Goal: Information Seeking & Learning: Learn about a topic

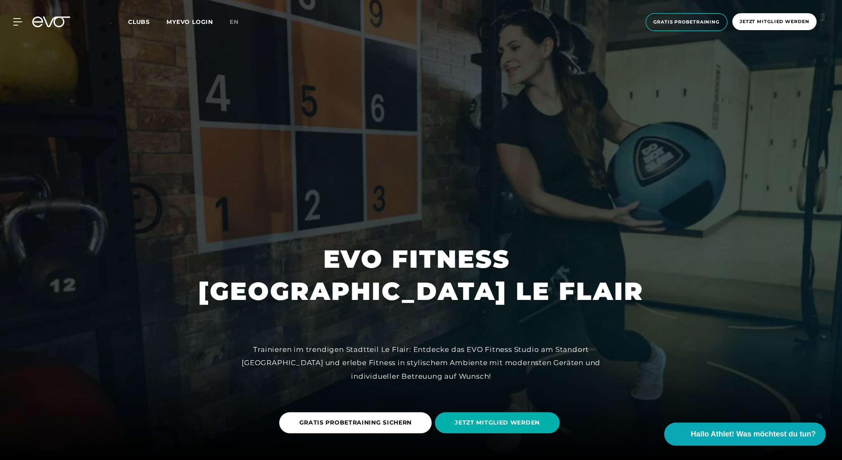
click at [681, 24] on span "Gratis Probetraining" at bounding box center [686, 22] width 66 height 7
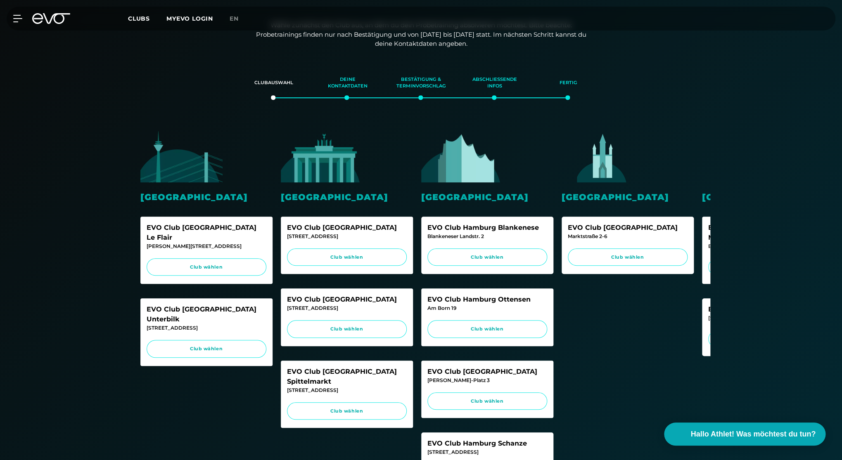
scroll to position [116, 0]
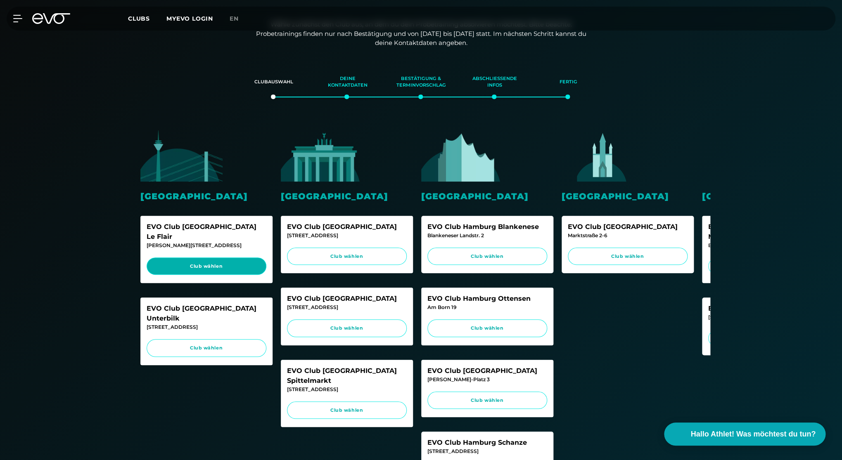
click at [217, 263] on span "Club wählen" at bounding box center [206, 266] width 104 height 7
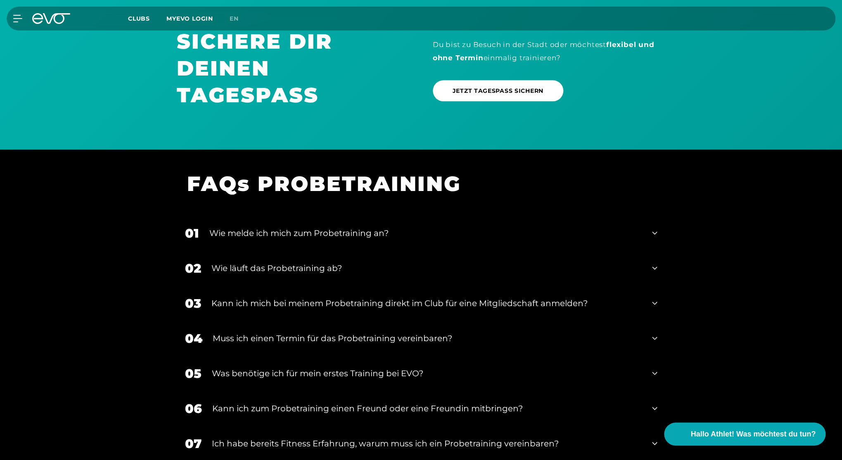
scroll to position [968, 0]
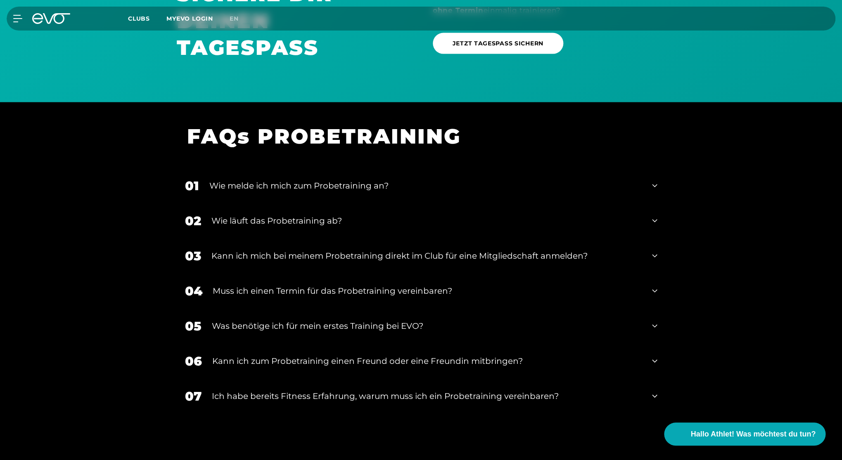
click at [301, 192] on div "Wie melde ich mich zum Probetraining an?" at bounding box center [425, 186] width 433 height 12
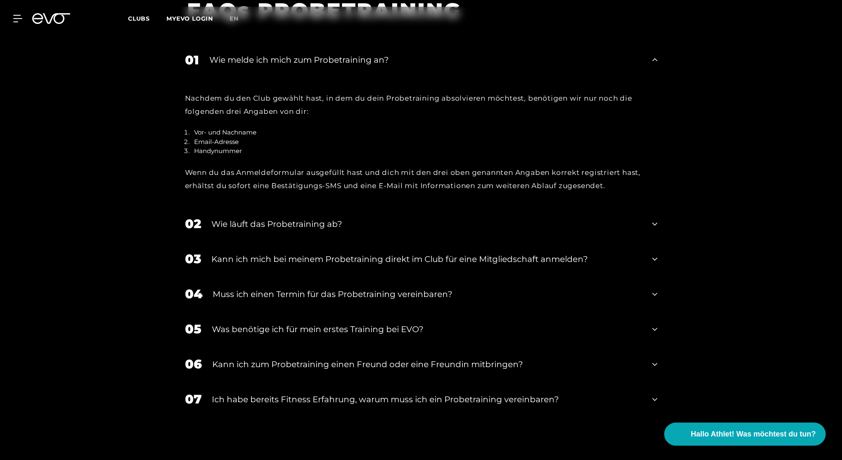
scroll to position [1099, 0]
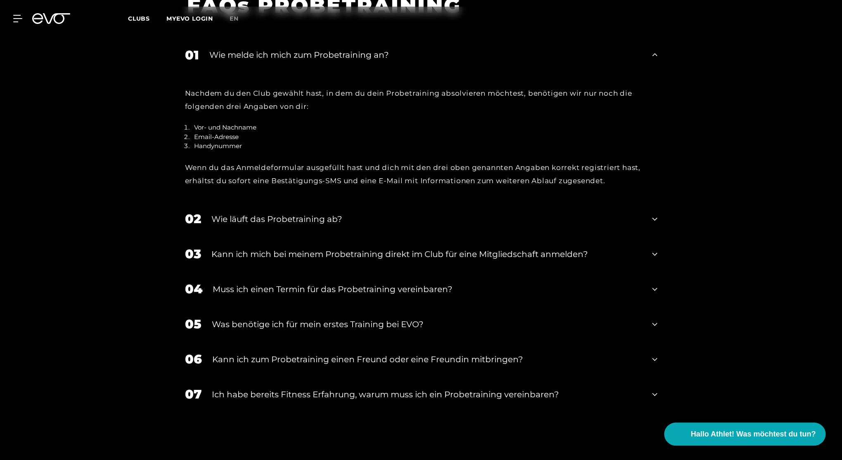
click at [364, 260] on div "Kann ich mich bei meinem Probetraining direkt im Club für eine Mitgliedschaft a…" at bounding box center [426, 254] width 431 height 12
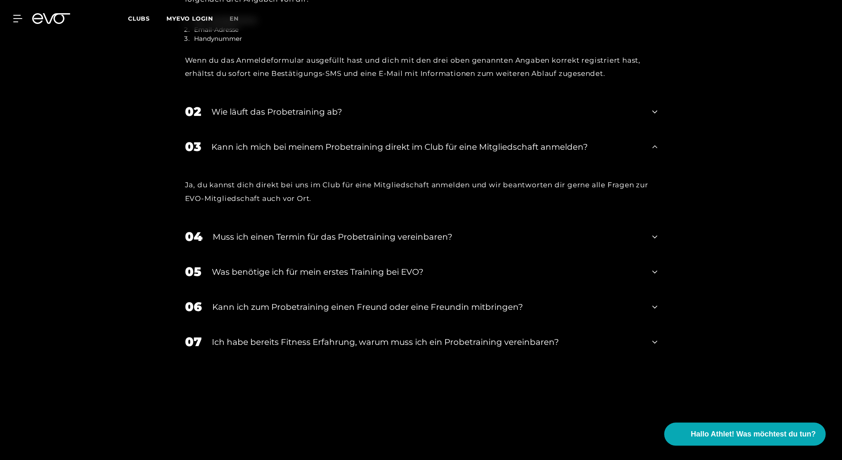
scroll to position [1208, 0]
click at [376, 242] on div "Muss ich einen Termin für das Probetraining vereinbaren?" at bounding box center [427, 235] width 429 height 12
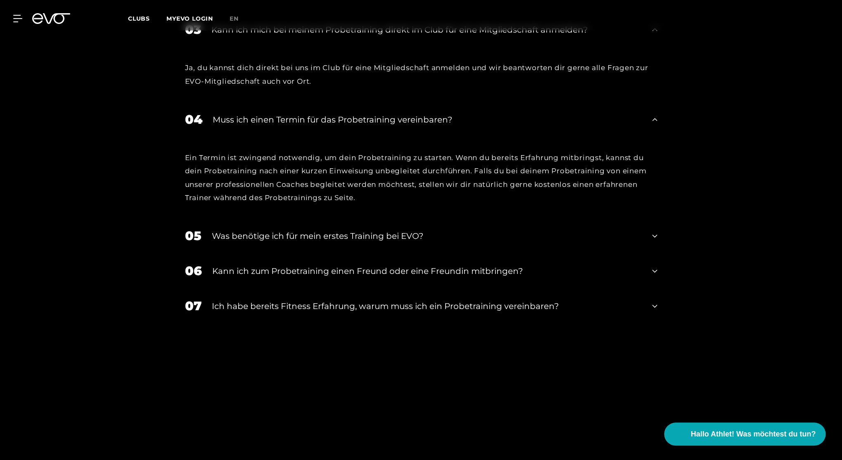
scroll to position [1327, 0]
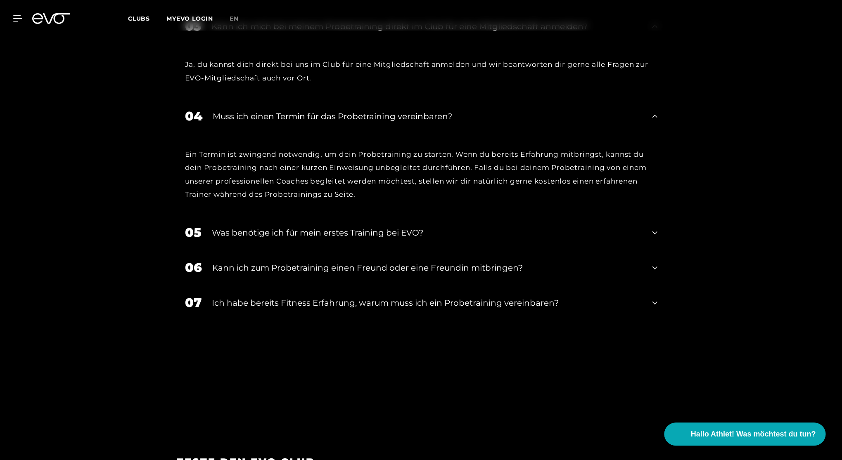
click at [373, 274] on div "Kann ich zum Probetraining einen Freund oder eine Freundin mitbringen?" at bounding box center [427, 268] width 430 height 12
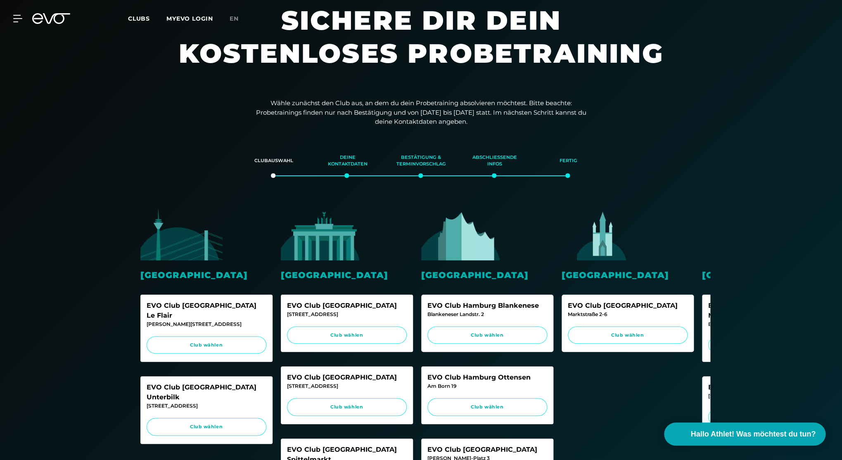
scroll to position [41, 0]
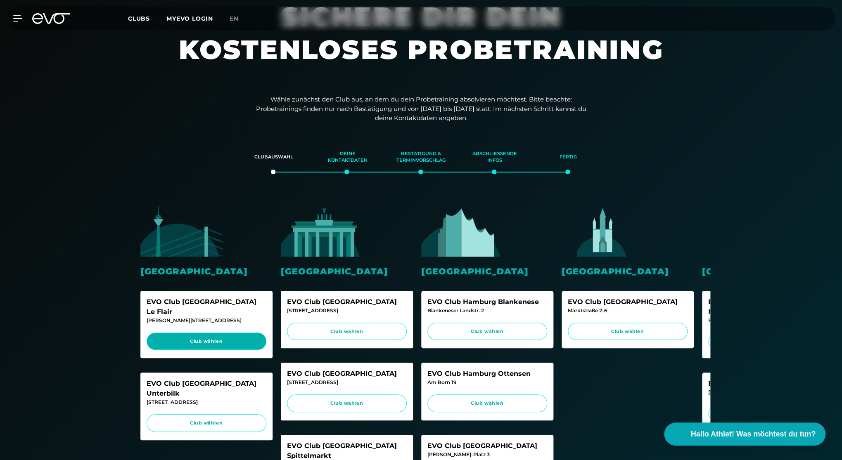
click at [221, 333] on link "Club wählen" at bounding box center [207, 342] width 120 height 18
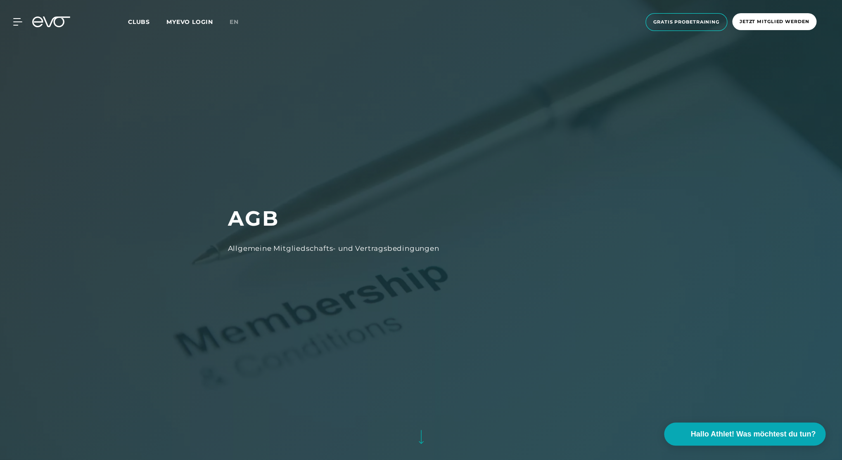
scroll to position [2, 0]
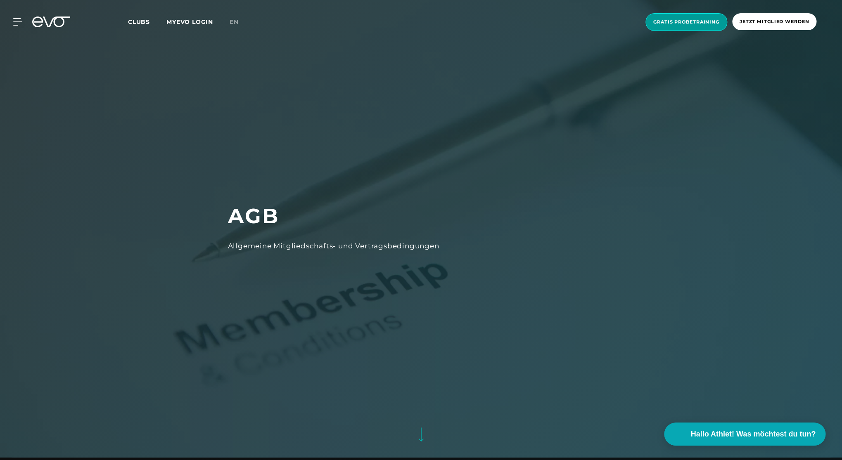
click at [675, 23] on span "Gratis Probetraining" at bounding box center [686, 22] width 66 height 7
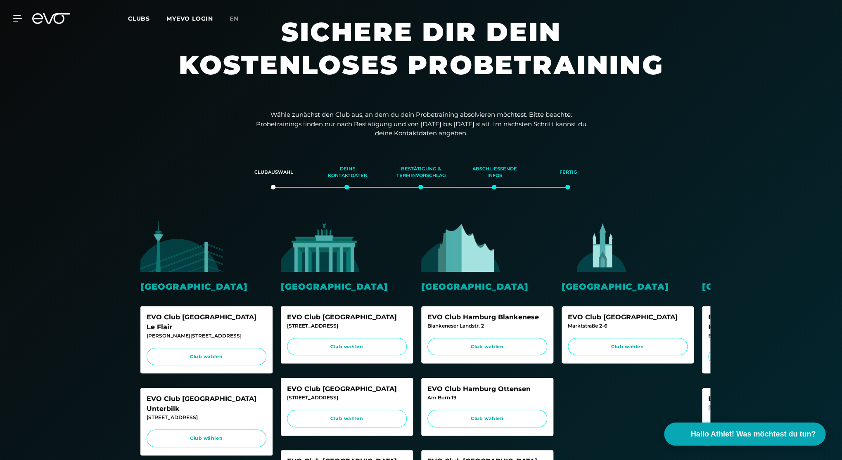
scroll to position [68, 0]
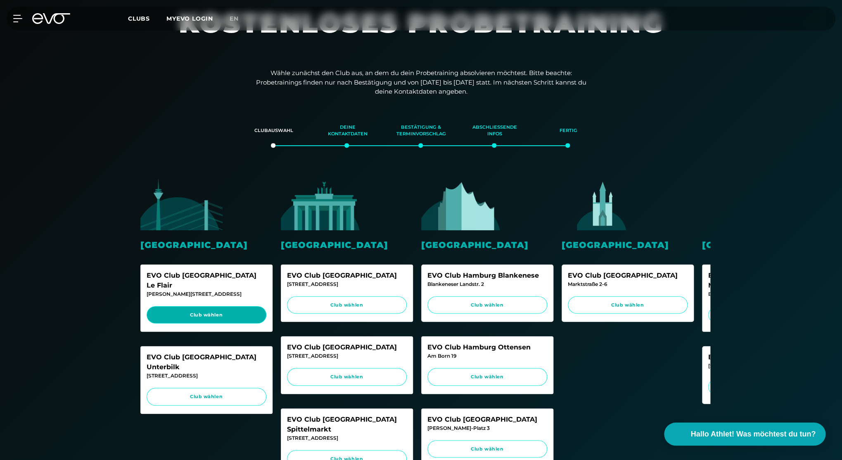
click at [212, 312] on span "Club wählen" at bounding box center [206, 315] width 104 height 7
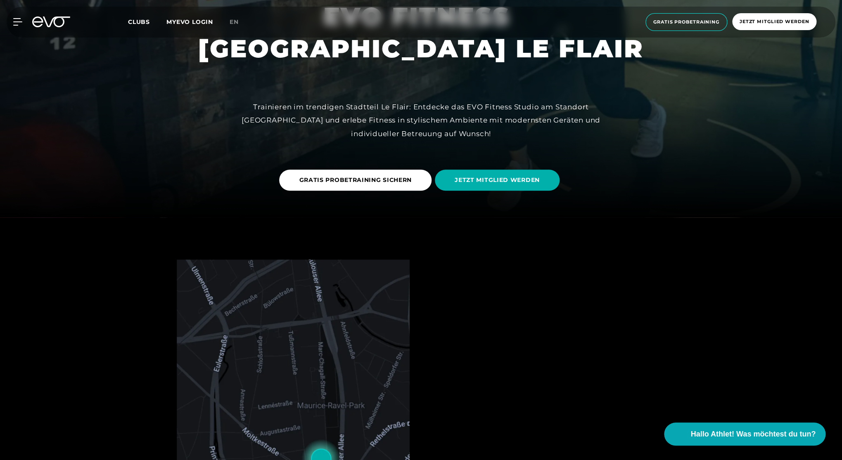
scroll to position [244, 0]
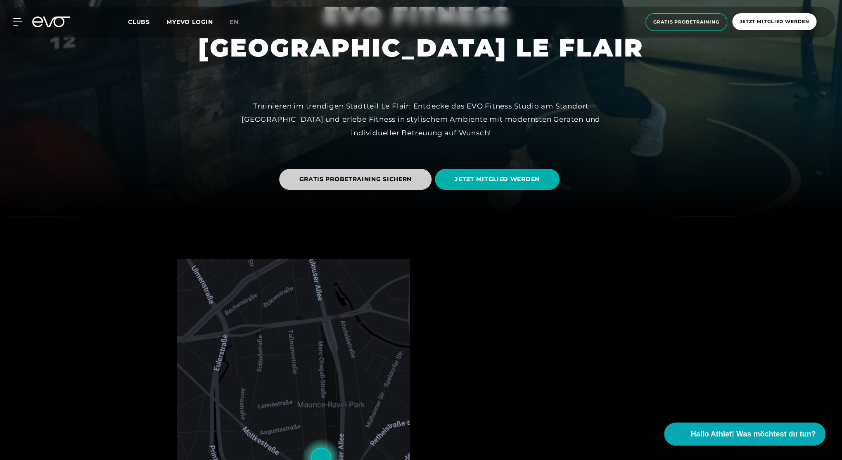
click at [360, 180] on span "GRATIS PROBETRAINING SICHERN" at bounding box center [355, 179] width 113 height 9
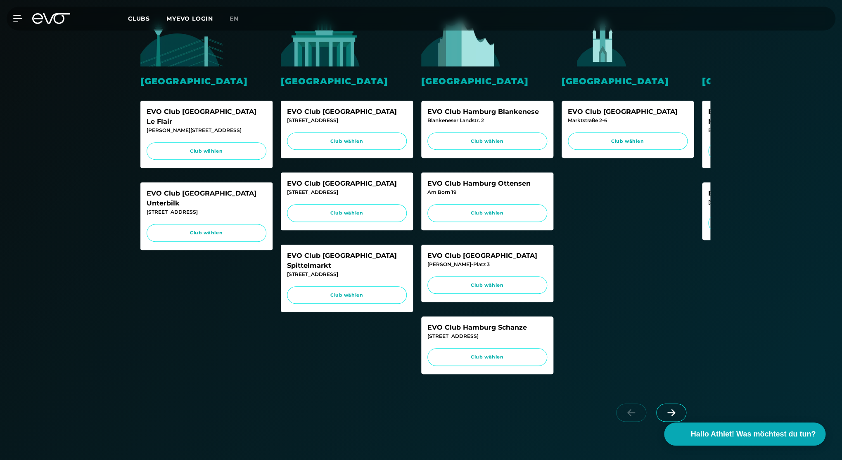
scroll to position [241, 0]
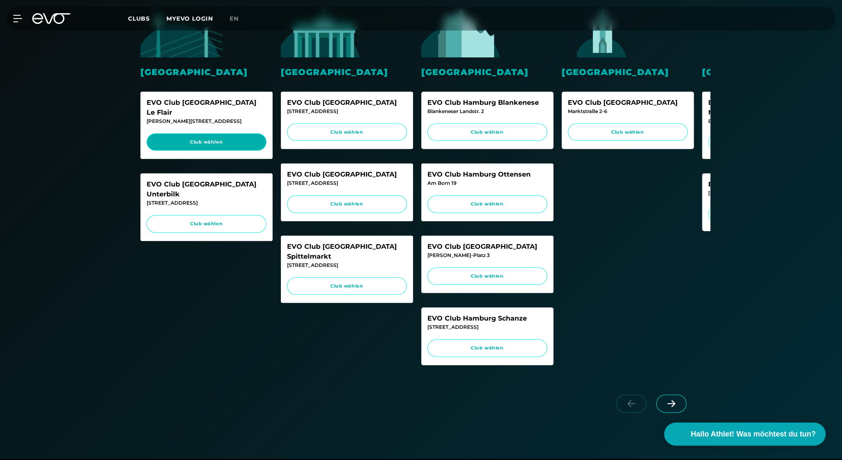
click at [217, 139] on span "Club wählen" at bounding box center [206, 142] width 104 height 7
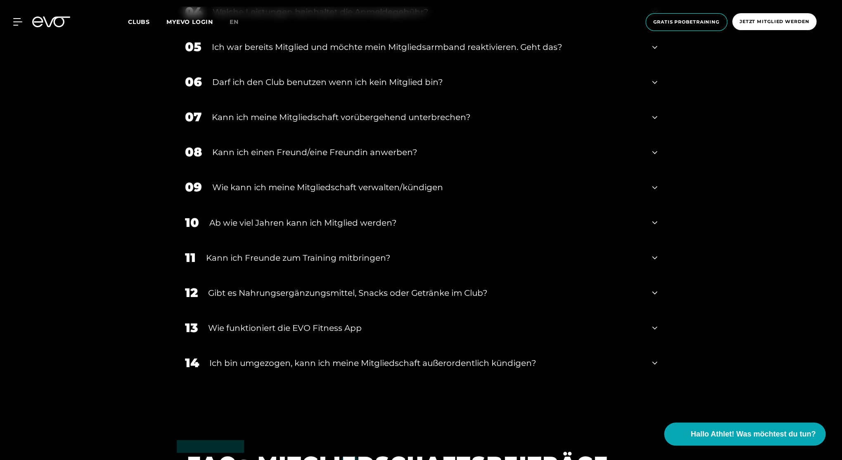
scroll to position [639, 0]
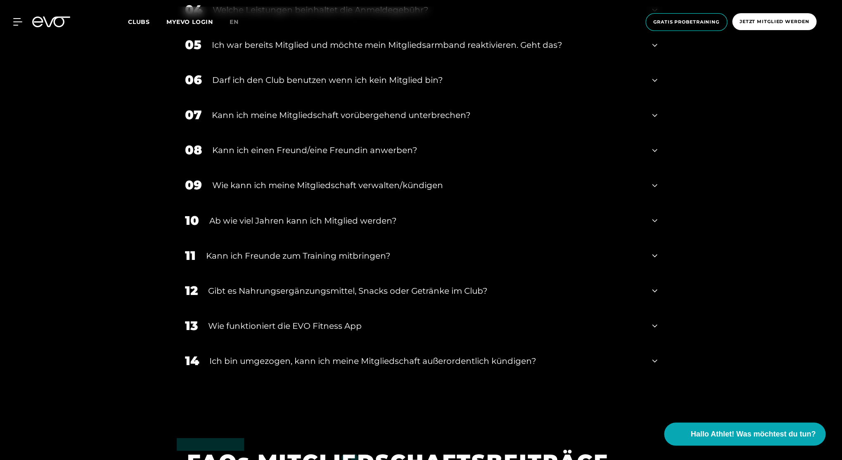
click at [374, 152] on div "Kann ich einen Freund/eine Freundin anwerben?" at bounding box center [427, 150] width 430 height 12
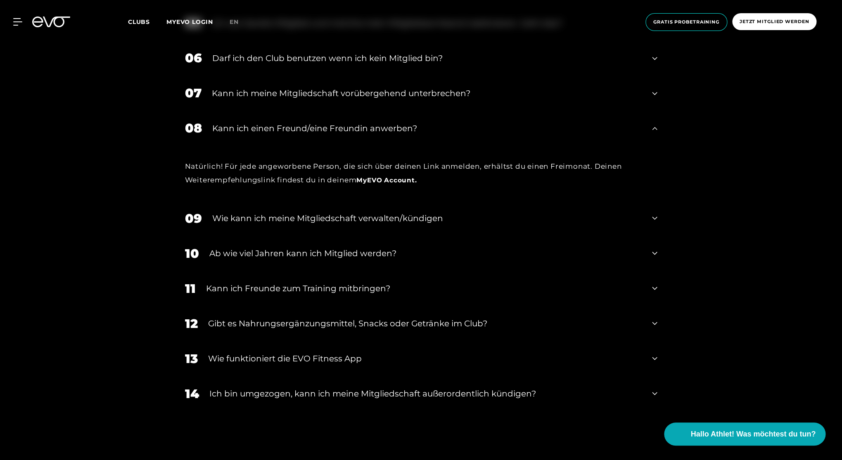
scroll to position [663, 0]
click at [376, 253] on div "Ab wie viel Jahren kann ich Mitglied werden?" at bounding box center [425, 251] width 433 height 12
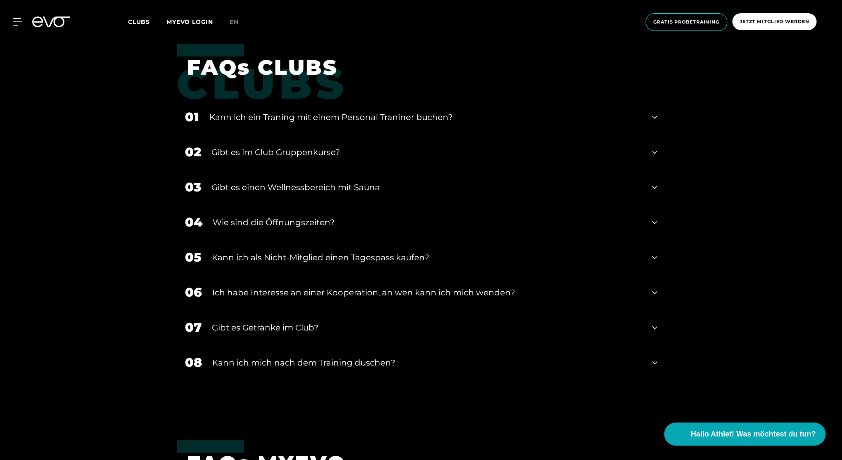
scroll to position [1448, 0]
click at [325, 119] on div "Kann ich ein Traning mit einem Personal Traniner buchen?" at bounding box center [425, 117] width 433 height 12
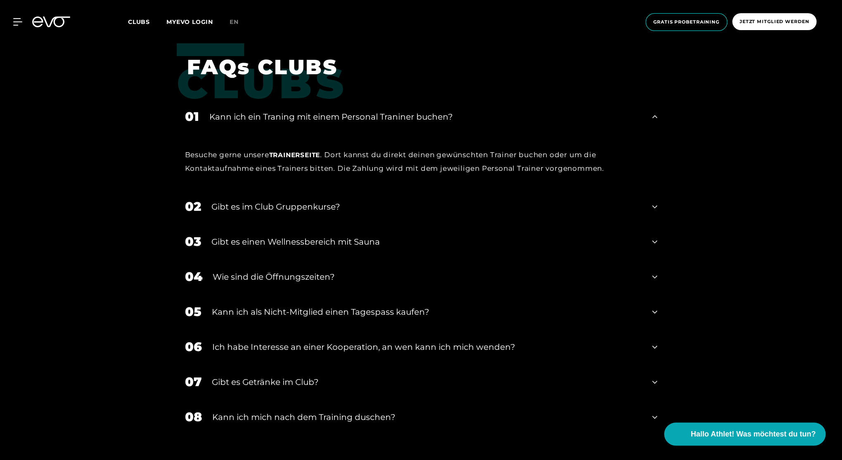
click at [444, 200] on div "02 ﻿Gibt es im Club Gruppenkurse?" at bounding box center [421, 206] width 489 height 35
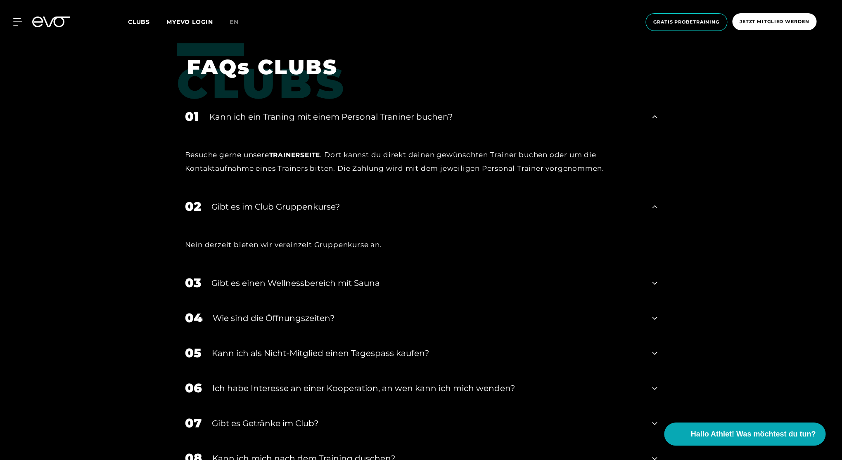
click at [444, 201] on div "02 ﻿Gibt es im Club Gruppenkurse?" at bounding box center [421, 206] width 489 height 35
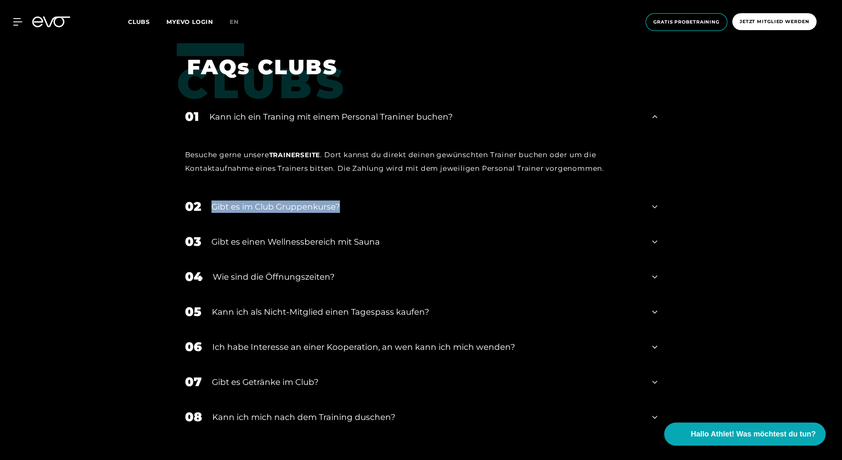
click at [135, 23] on span "Clubs" at bounding box center [139, 21] width 22 height 7
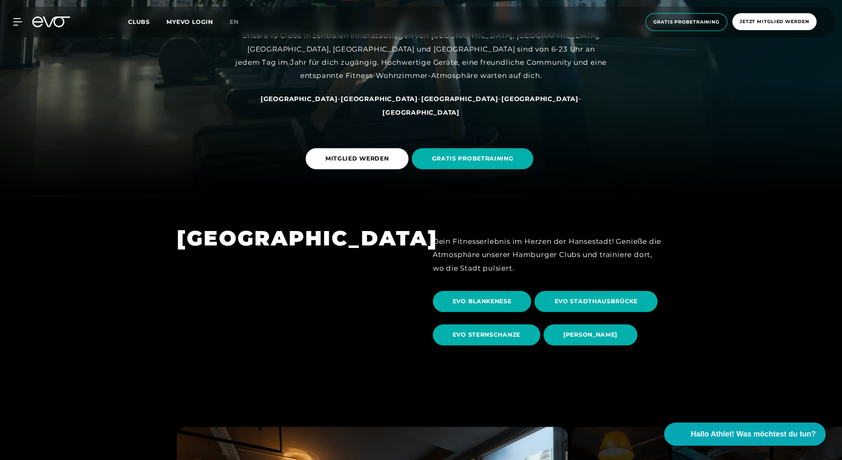
scroll to position [265, 0]
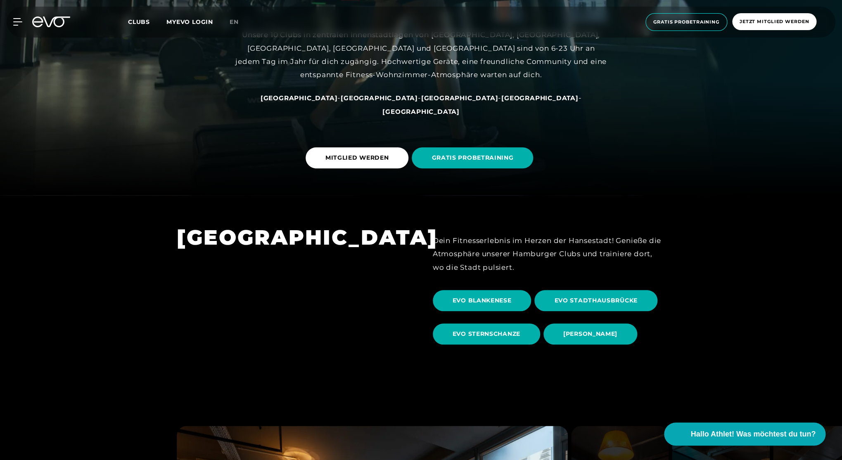
click at [421, 102] on span "[GEOGRAPHIC_DATA]" at bounding box center [459, 98] width 77 height 8
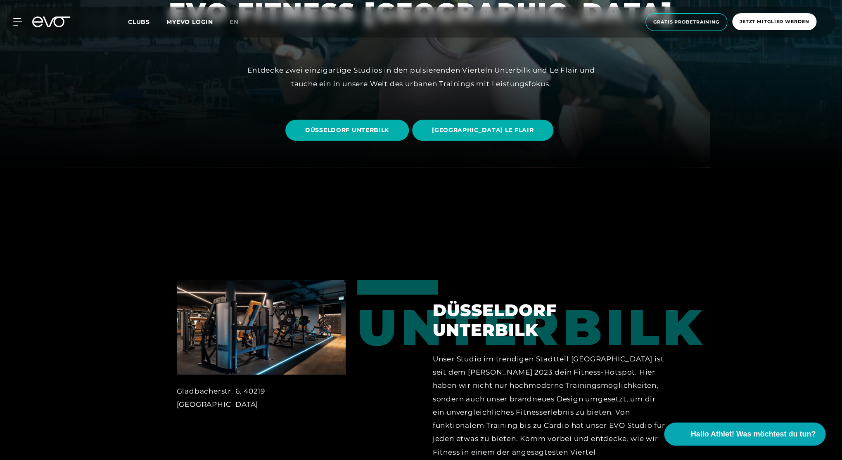
scroll to position [312, 0]
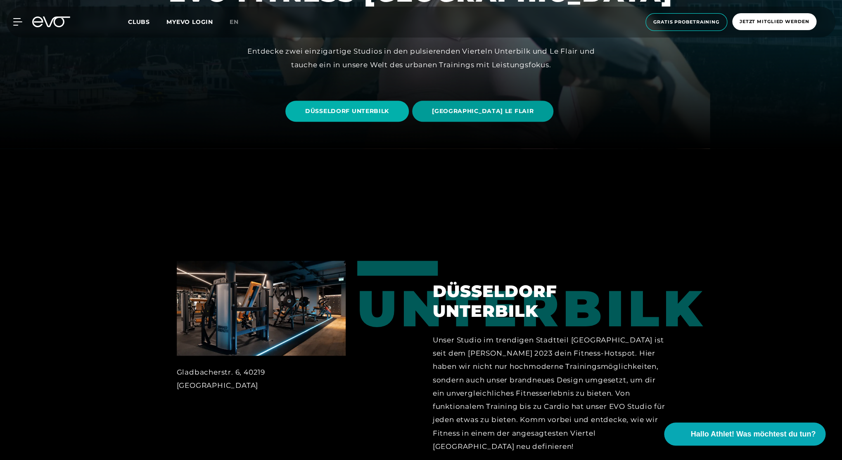
click at [450, 112] on span "DÜSSELDORF LE FLAIR" at bounding box center [483, 111] width 102 height 9
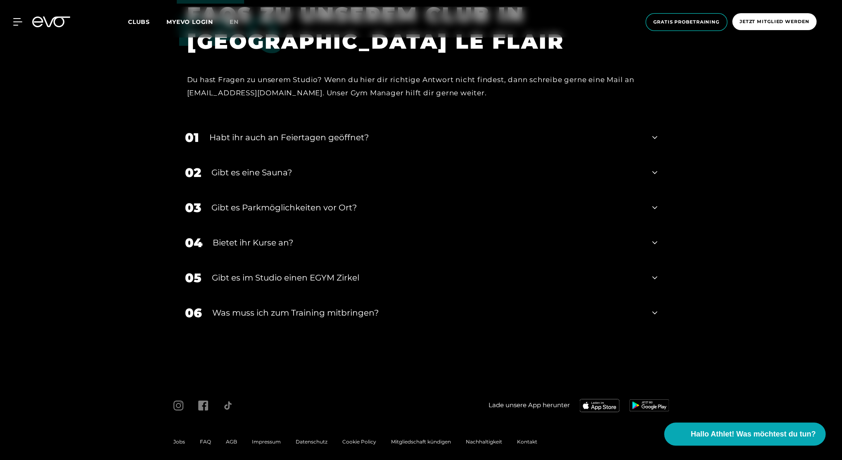
scroll to position [2976, 0]
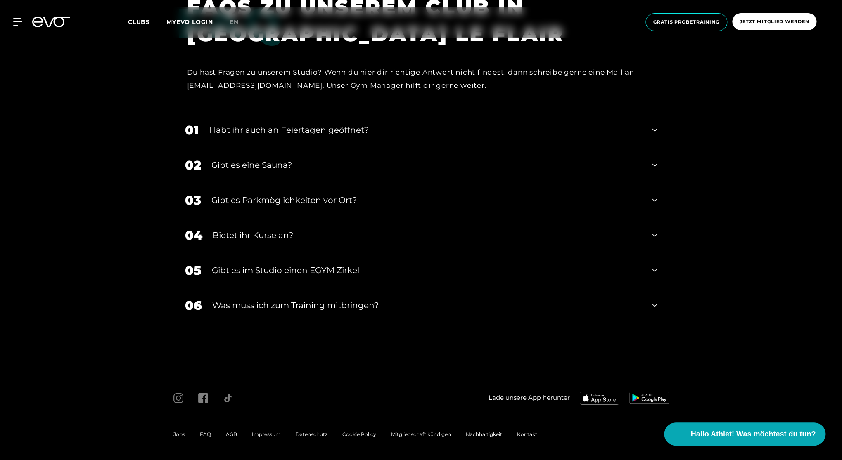
click at [298, 198] on div "Gibt es Parkmöglichkeiten vor Ort?" at bounding box center [426, 200] width 431 height 12
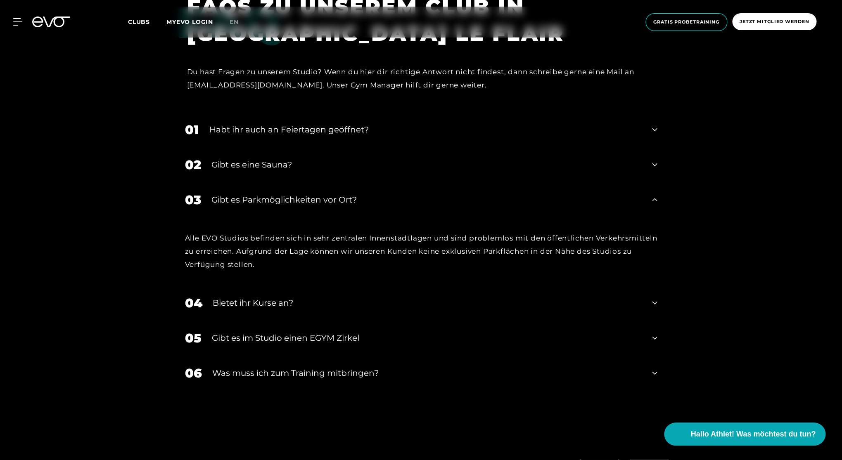
click at [280, 169] on div "Gibt es eine Sauna?" at bounding box center [426, 165] width 431 height 12
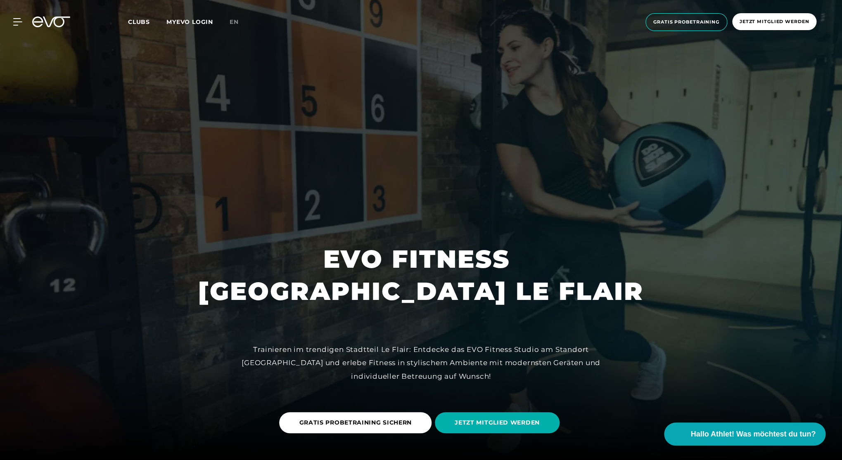
scroll to position [0, 0]
